Goal: Information Seeking & Learning: Compare options

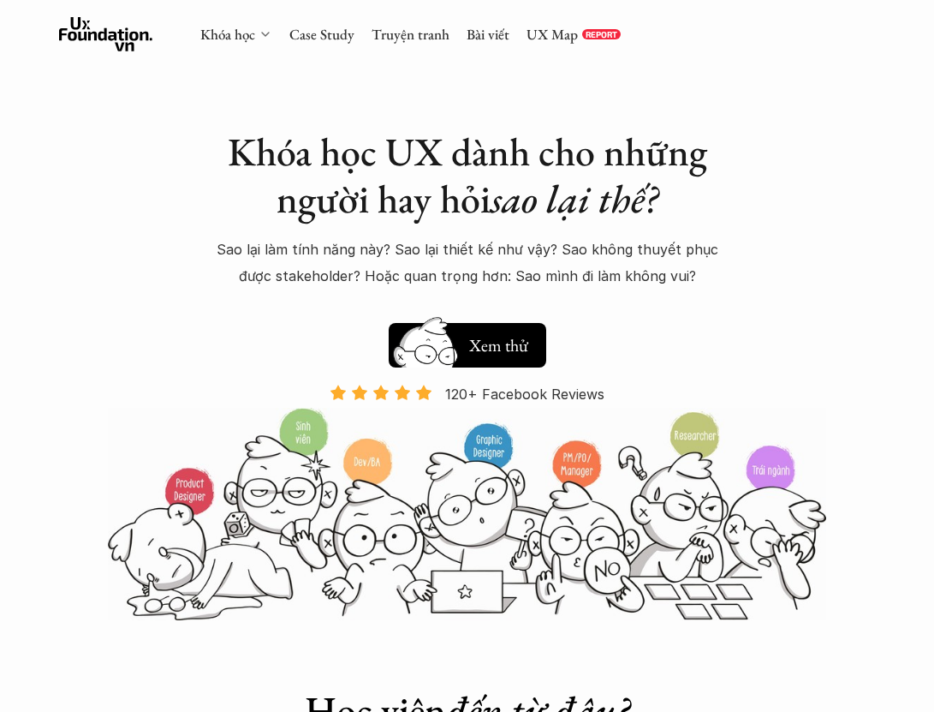
click at [268, 36] on icon at bounding box center [266, 34] width 14 height 14
click at [266, 33] on icon at bounding box center [266, 34] width 14 height 14
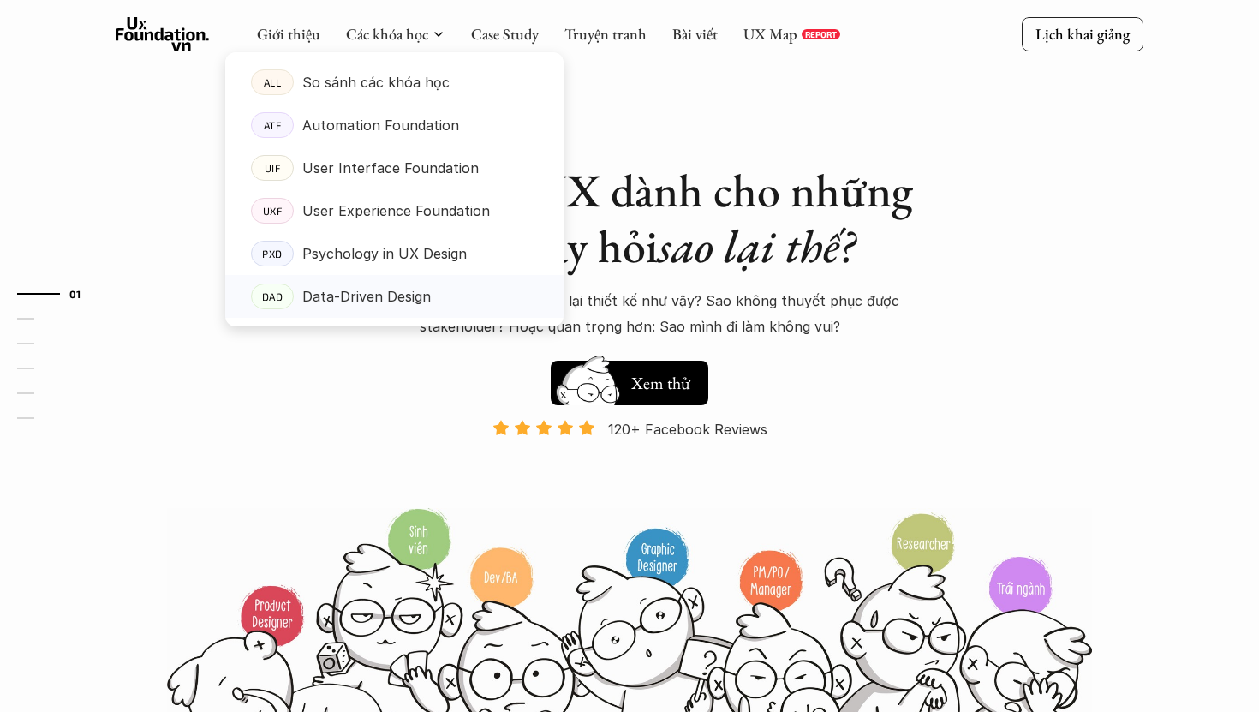
click at [394, 298] on p "Data-Driven Design" at bounding box center [366, 296] width 128 height 26
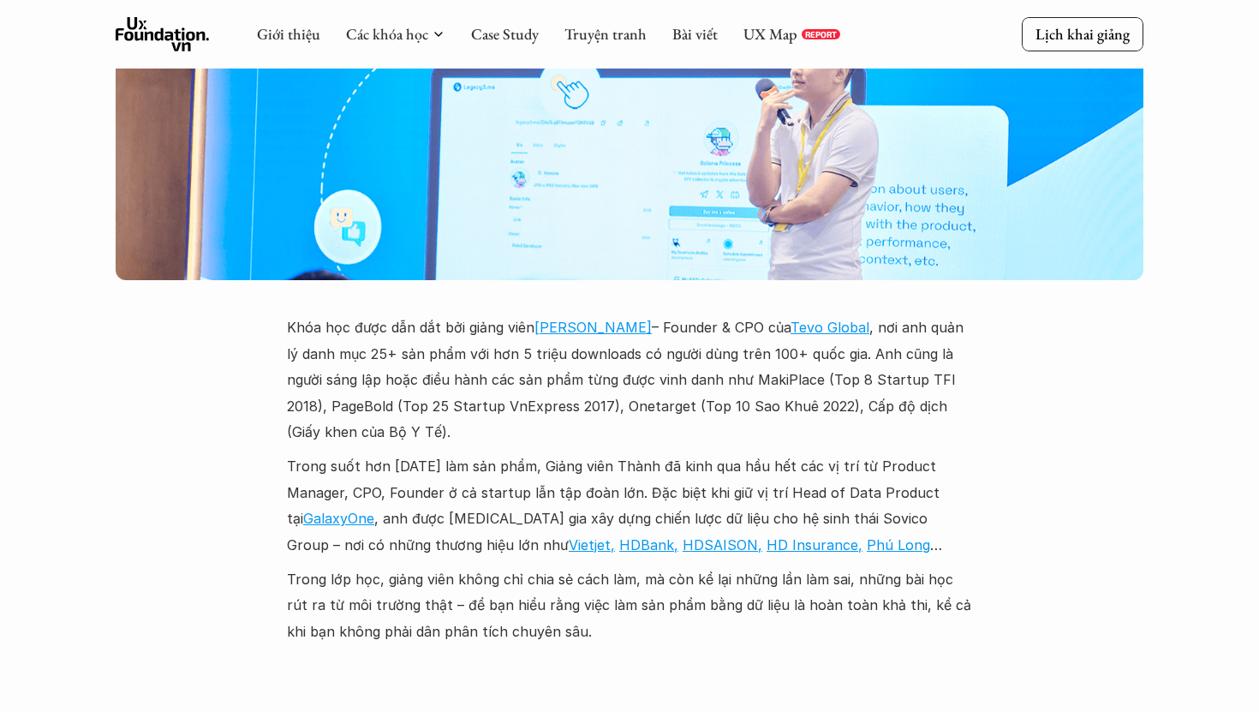
scroll to position [4912, 0]
click at [618, 319] on link "[PERSON_NAME]" at bounding box center [592, 327] width 117 height 17
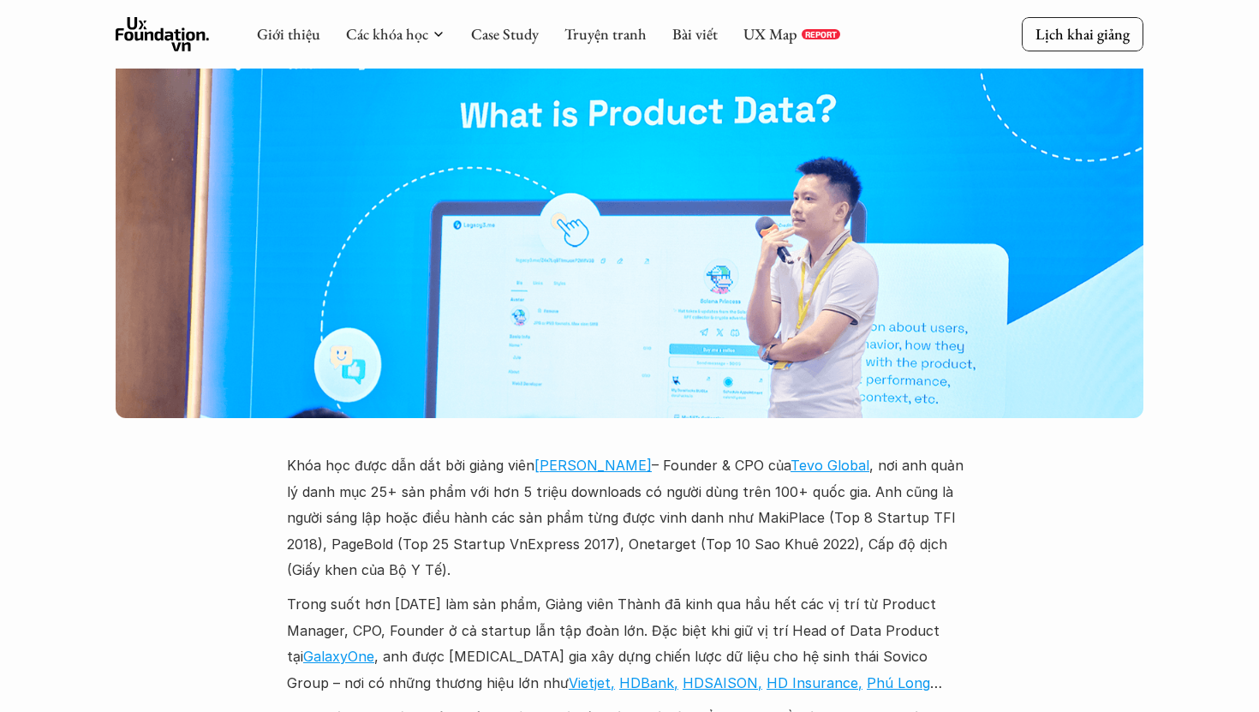
scroll to position [4777, 0]
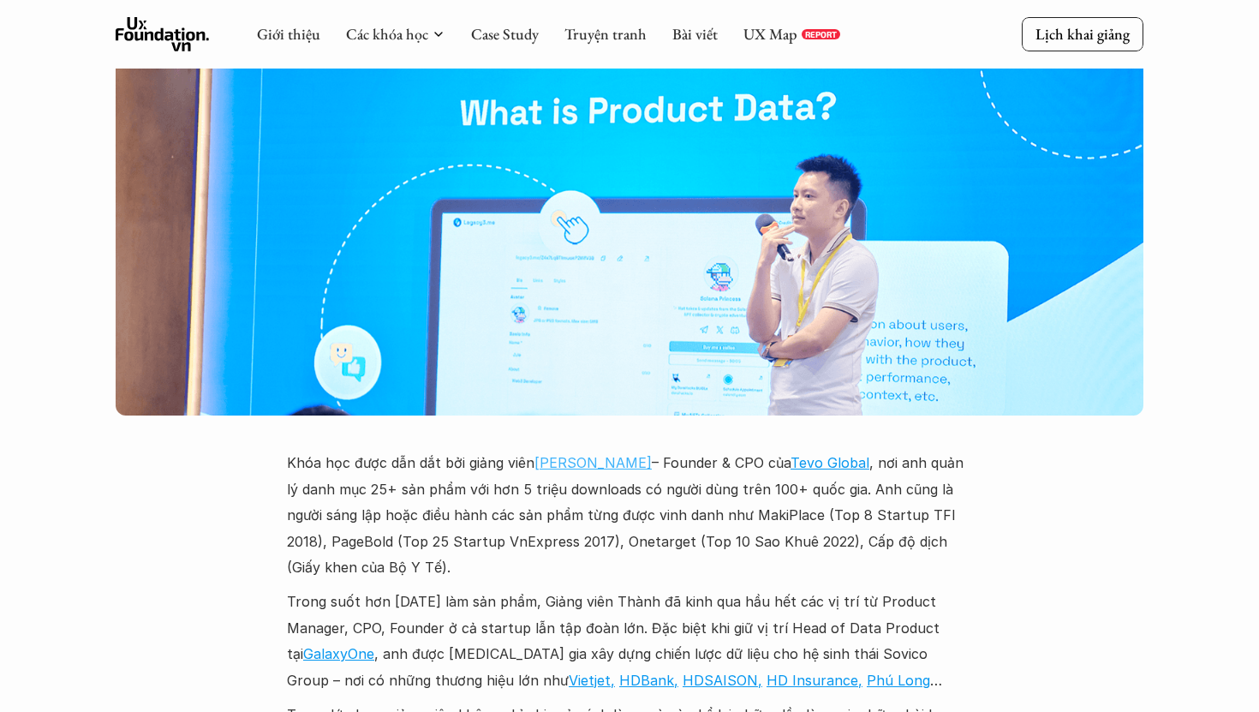
click at [584, 454] on link "[PERSON_NAME]" at bounding box center [592, 462] width 117 height 17
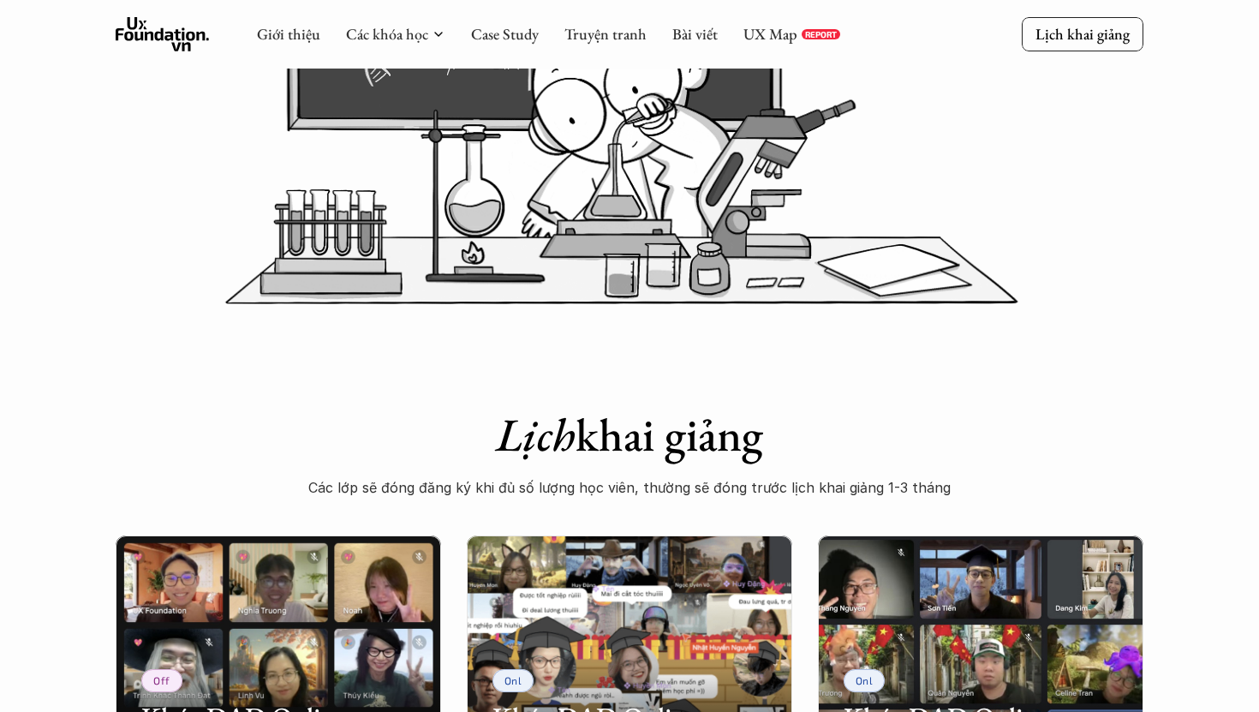
scroll to position [465, 0]
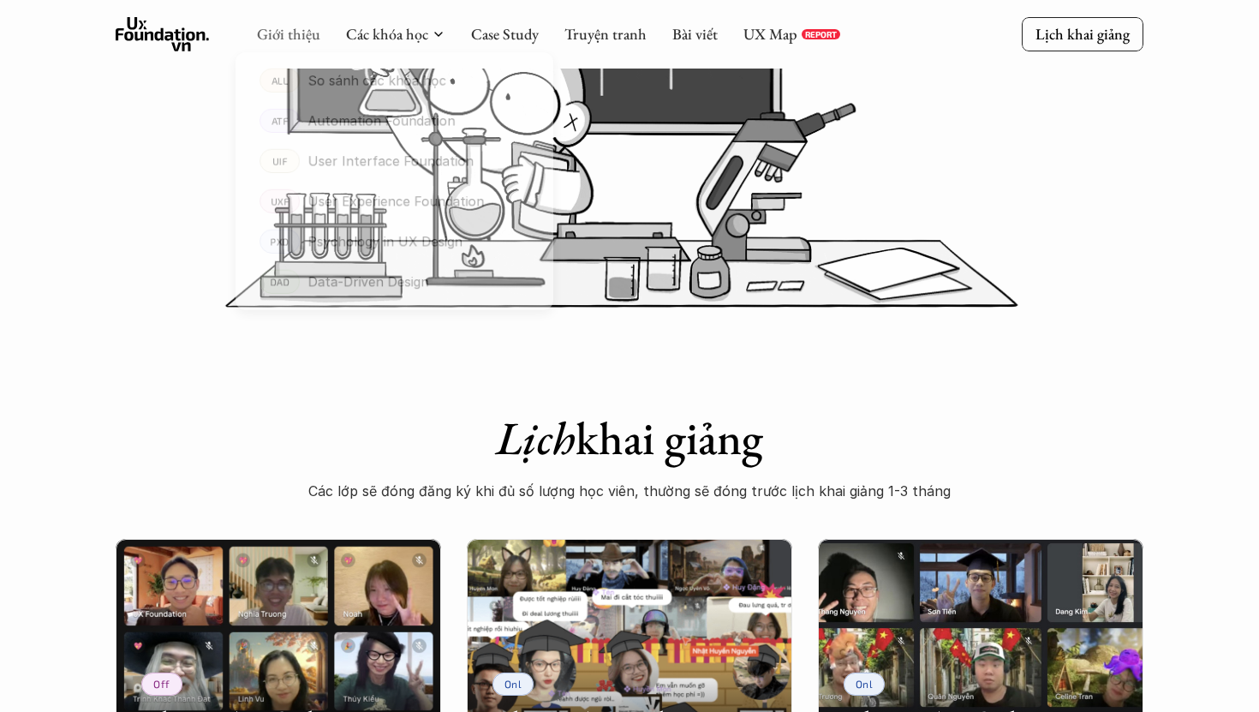
click at [268, 24] on link "Giới thiệu" at bounding box center [288, 34] width 63 height 20
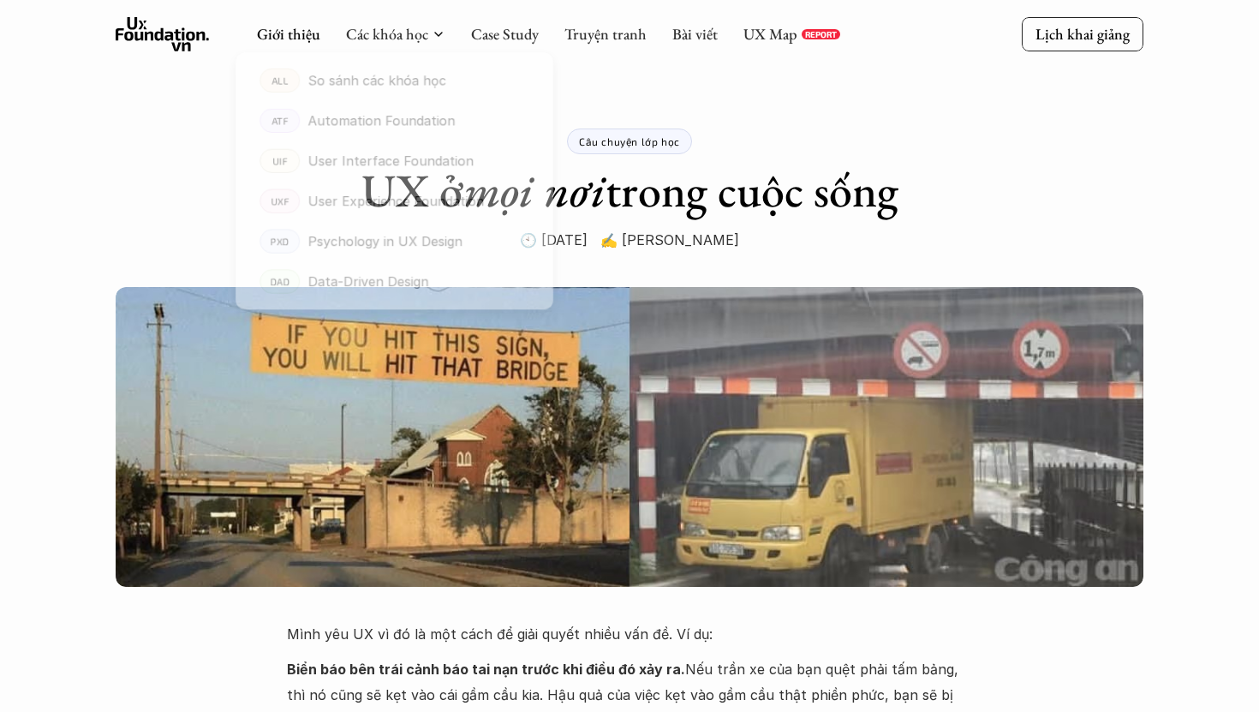
click at [388, 43] on div at bounding box center [394, 175] width 338 height 301
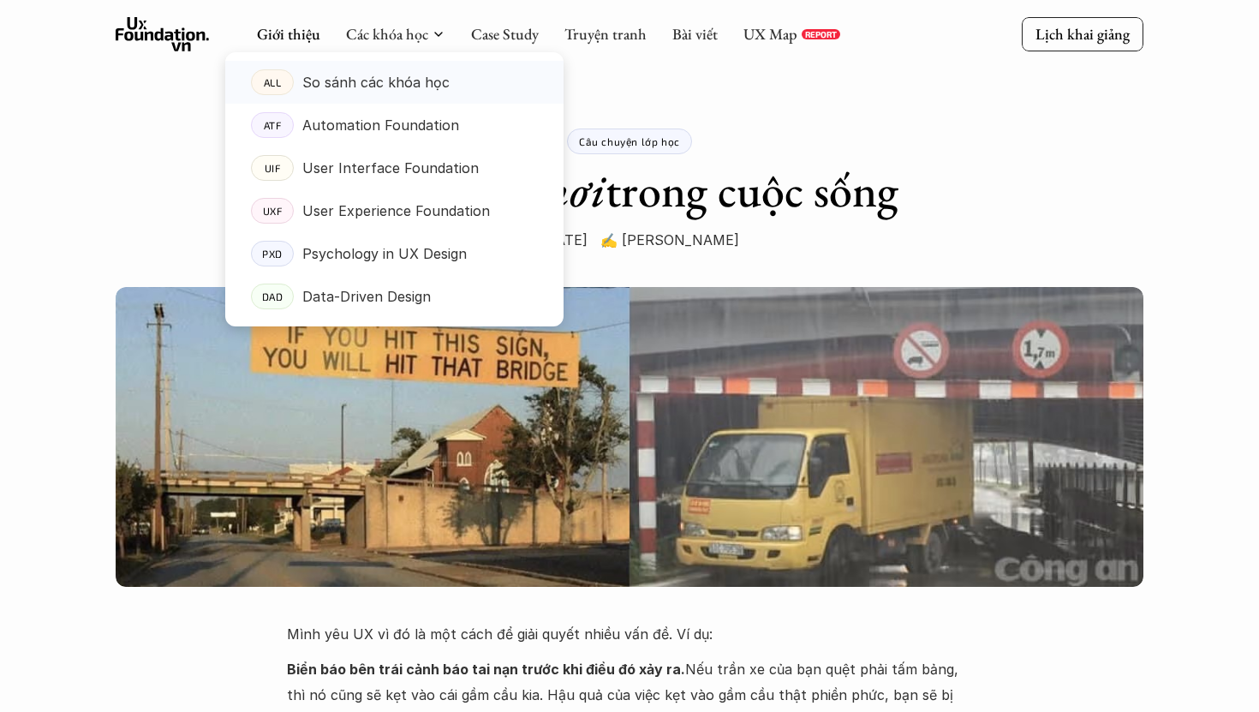
click at [398, 81] on p "So sánh các khóa học" at bounding box center [375, 82] width 147 height 26
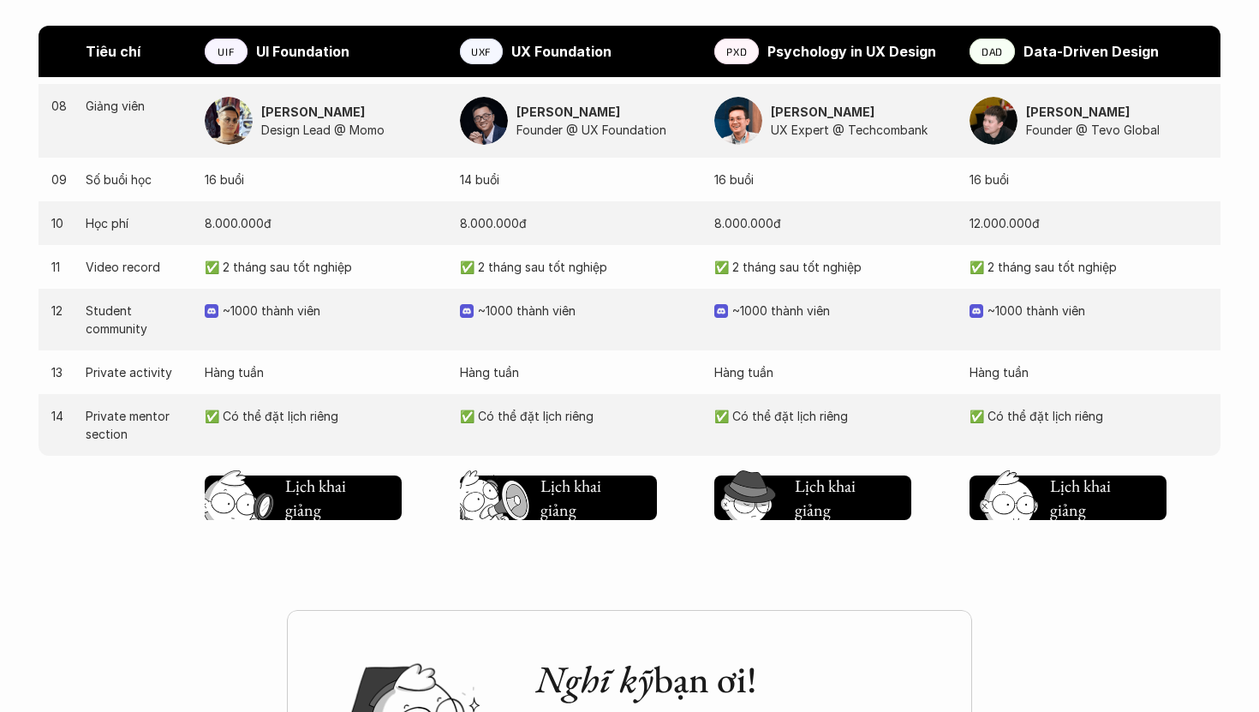
scroll to position [1745, 0]
